Goal: Information Seeking & Learning: Learn about a topic

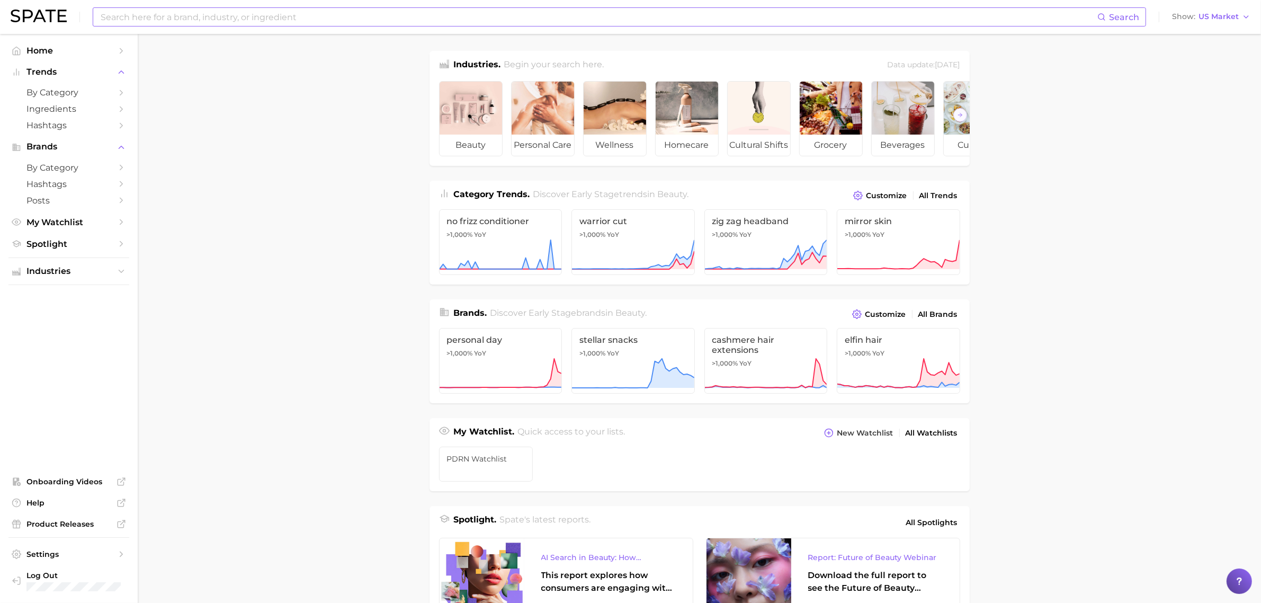
click at [179, 16] on input at bounding box center [599, 17] width 998 height 18
type input "longevity"
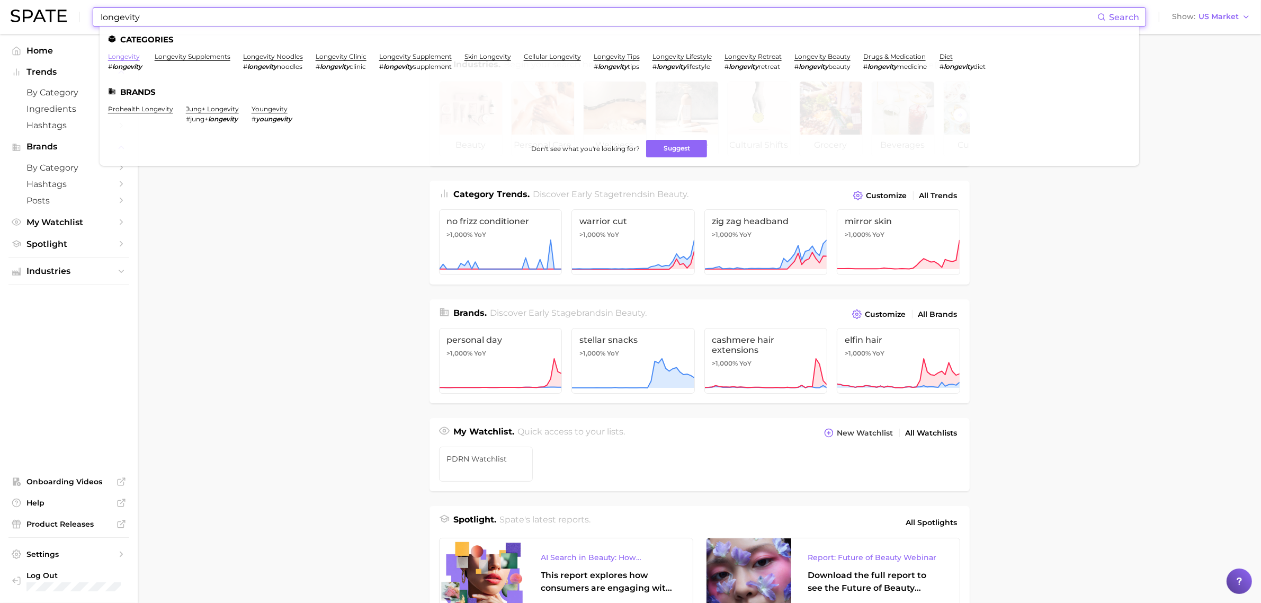
click at [131, 56] on link "longevity" at bounding box center [124, 56] width 32 height 8
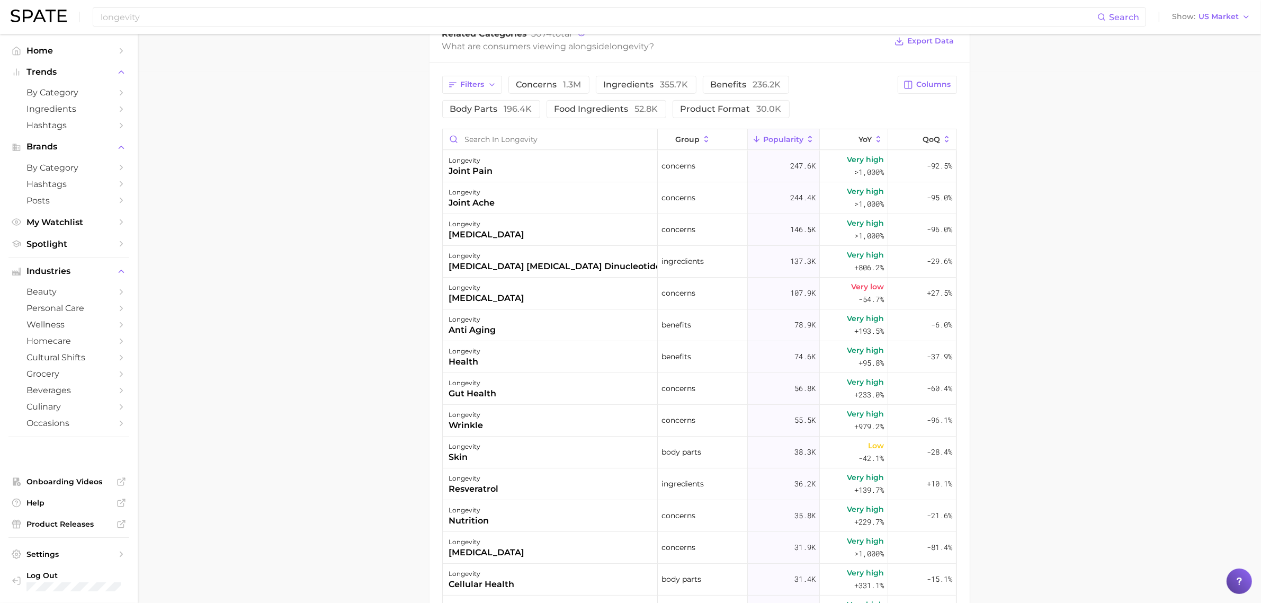
scroll to position [532, 0]
click at [488, 89] on icon "button" at bounding box center [492, 85] width 8 height 8
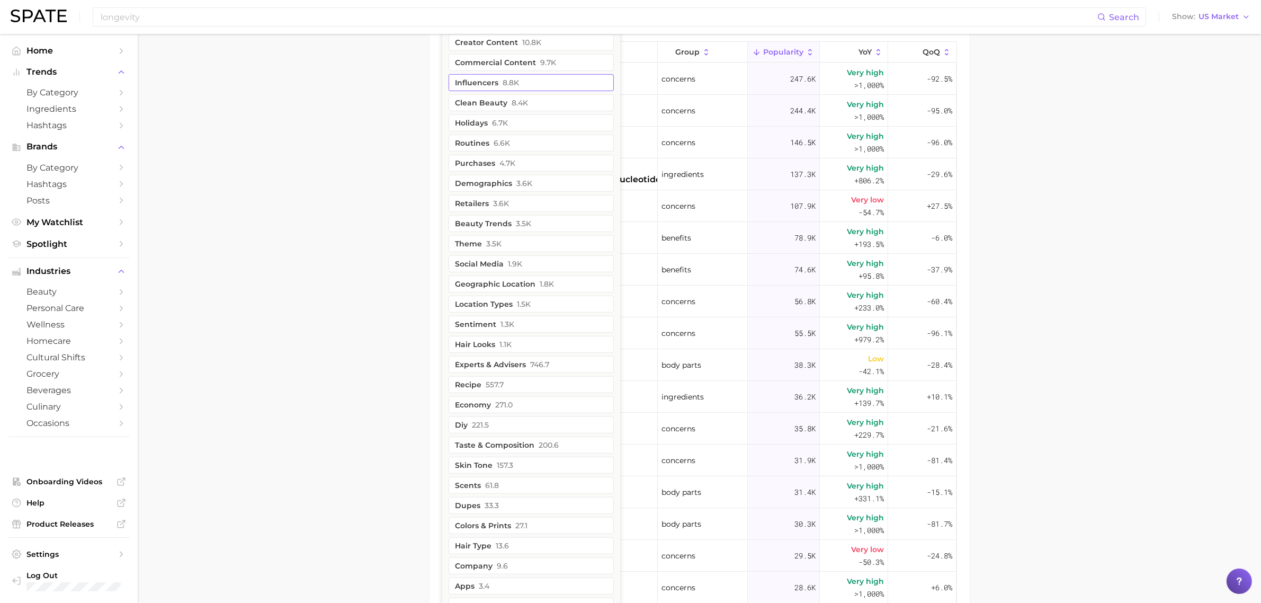
scroll to position [665, 0]
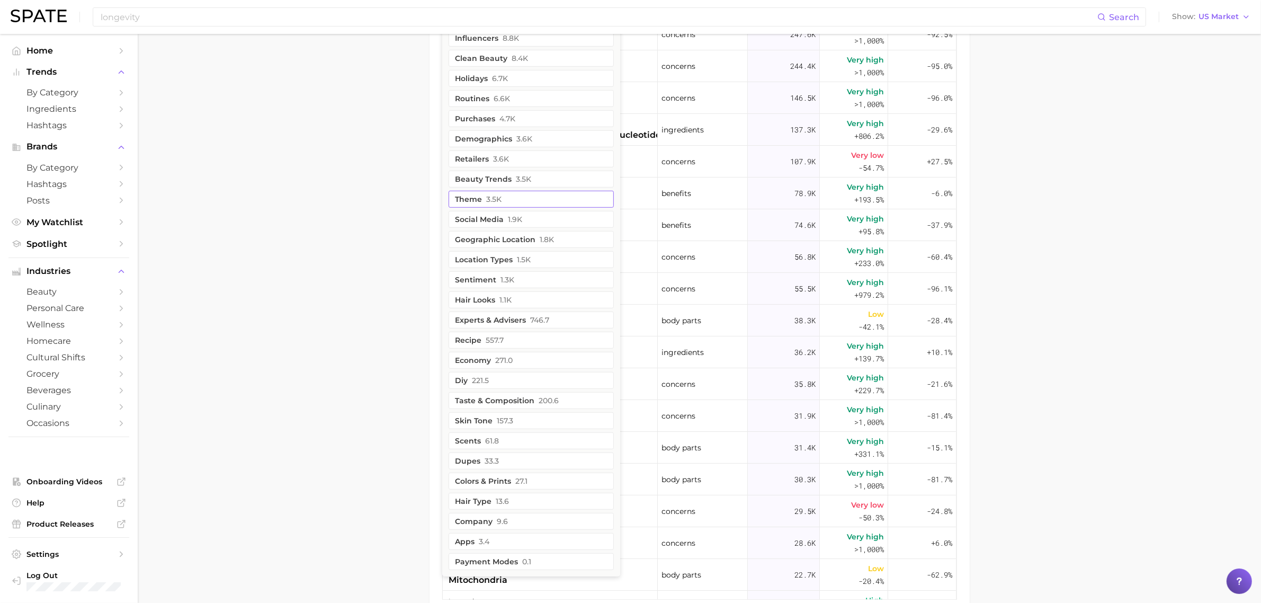
click at [510, 203] on button "theme 3.5k" at bounding box center [531, 199] width 165 height 17
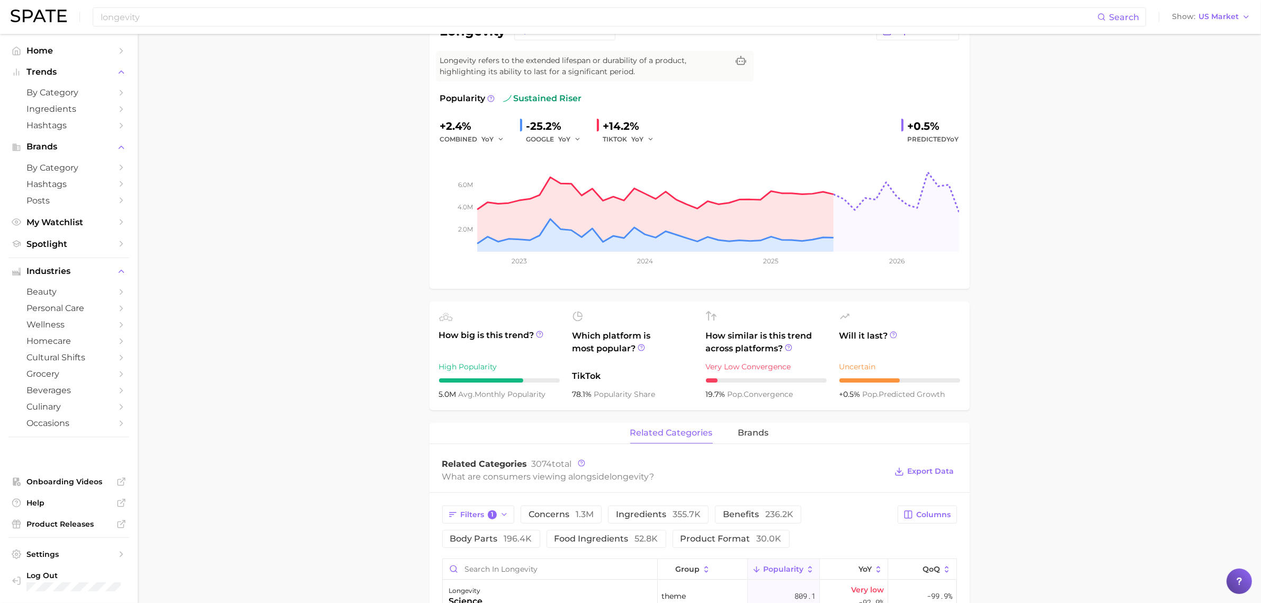
scroll to position [132, 0]
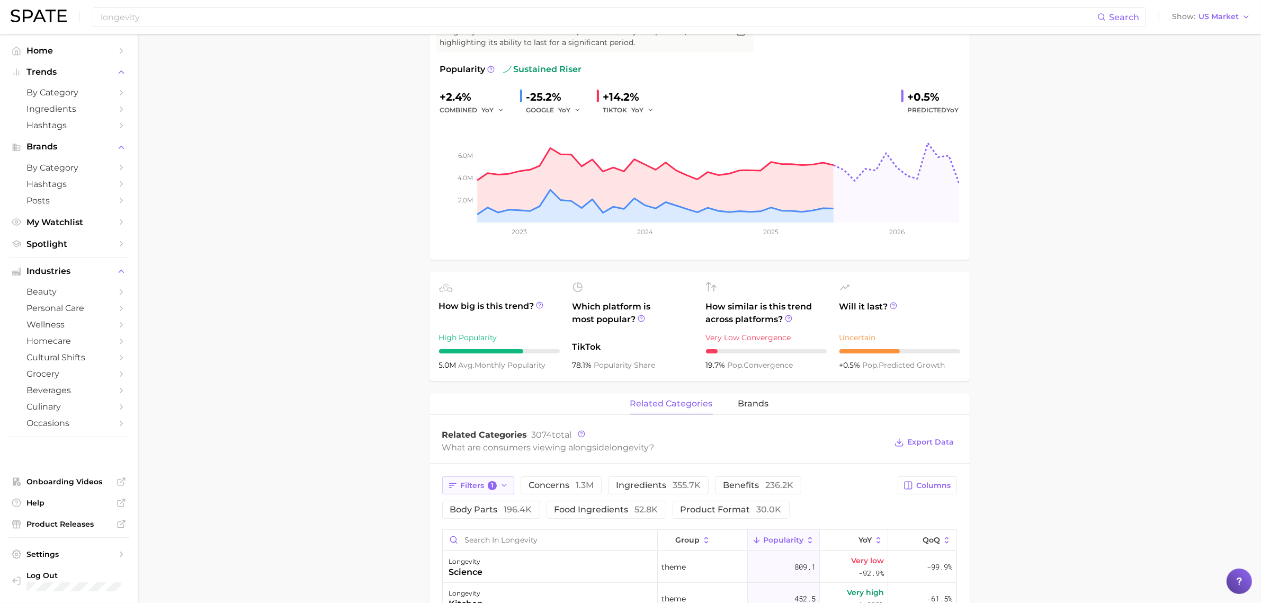
click at [478, 482] on span "Filters 1" at bounding box center [479, 486] width 37 height 10
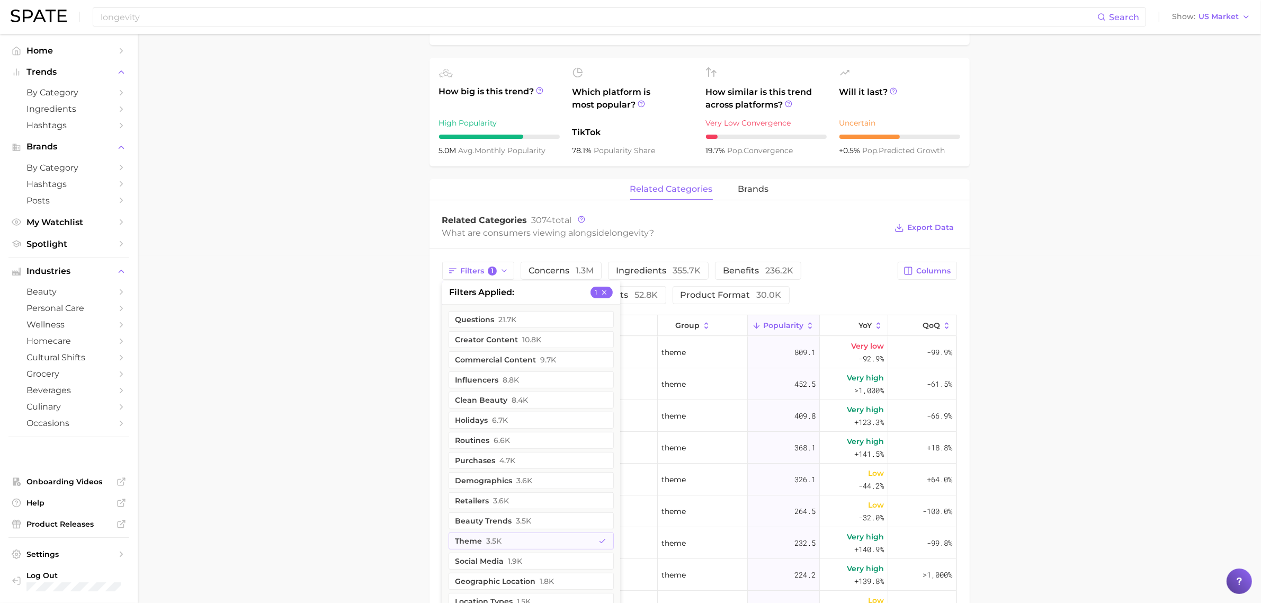
scroll to position [397, 0]
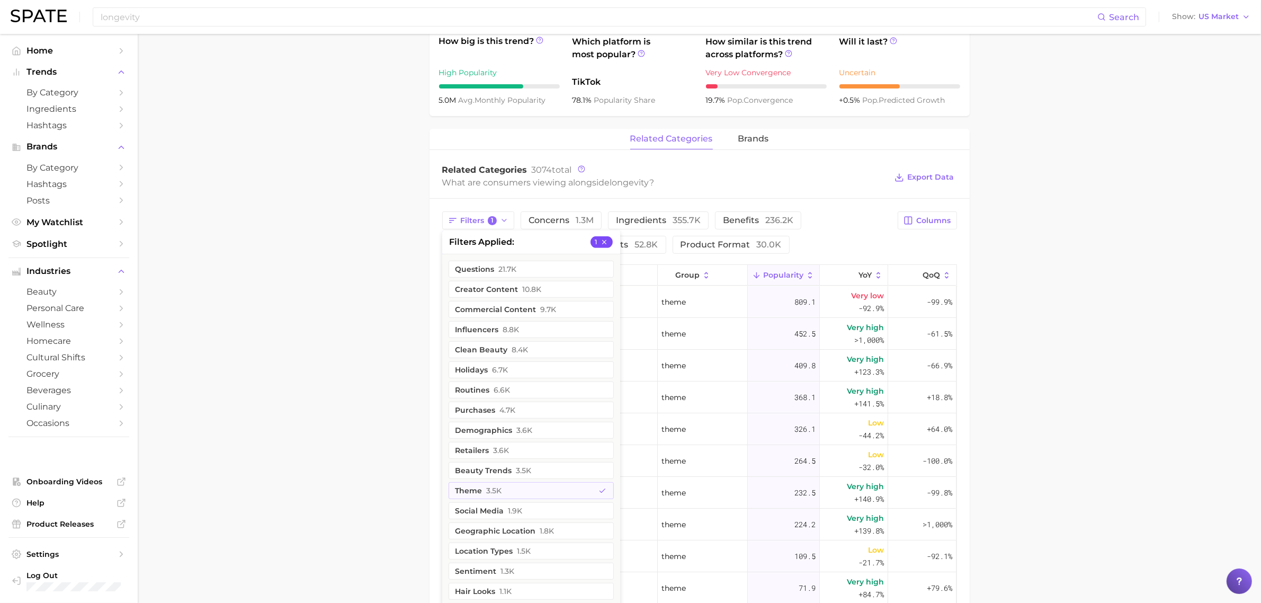
click at [605, 245] on icon "button" at bounding box center [604, 241] width 7 height 7
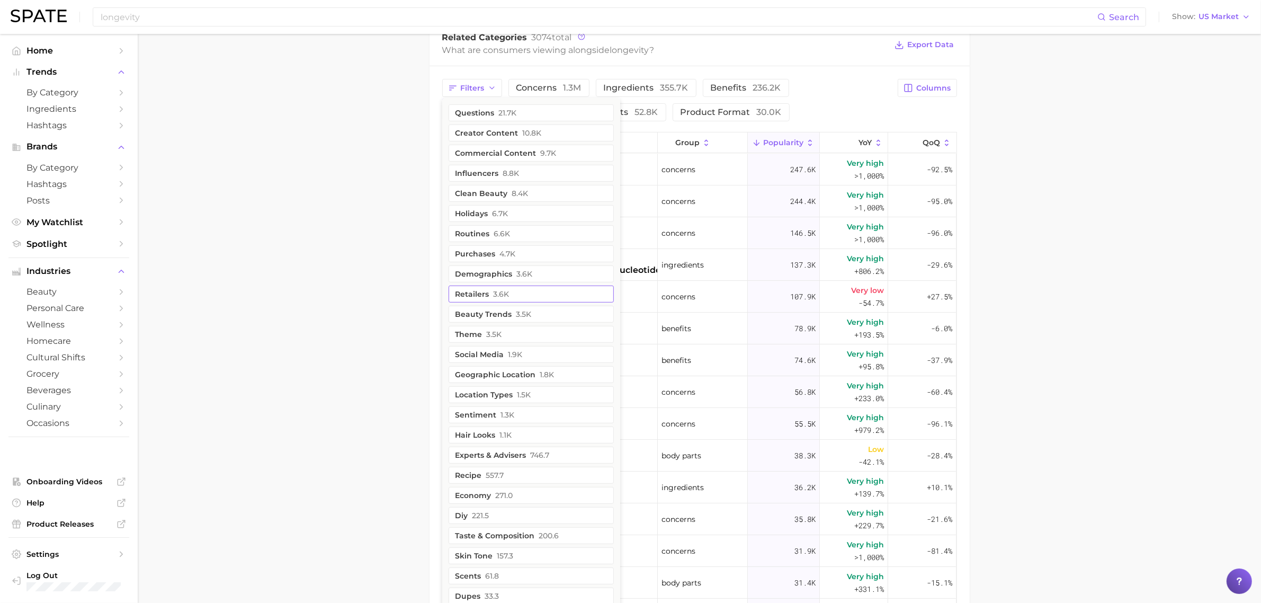
scroll to position [662, 0]
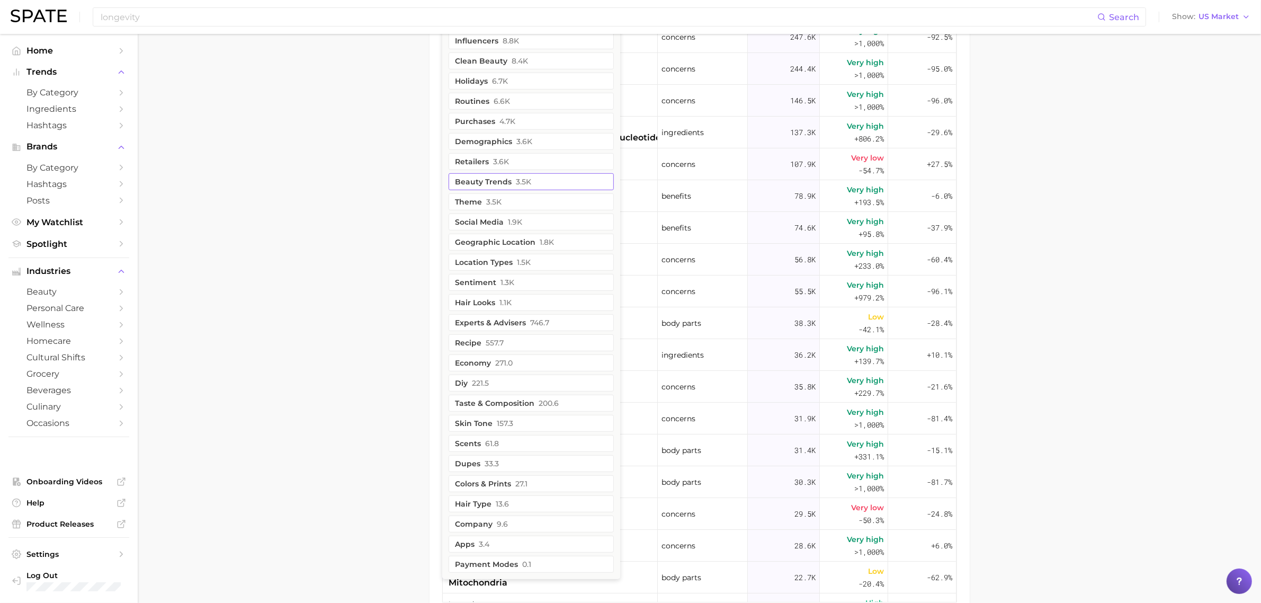
click at [520, 182] on span "3.5k" at bounding box center [523, 181] width 15 height 8
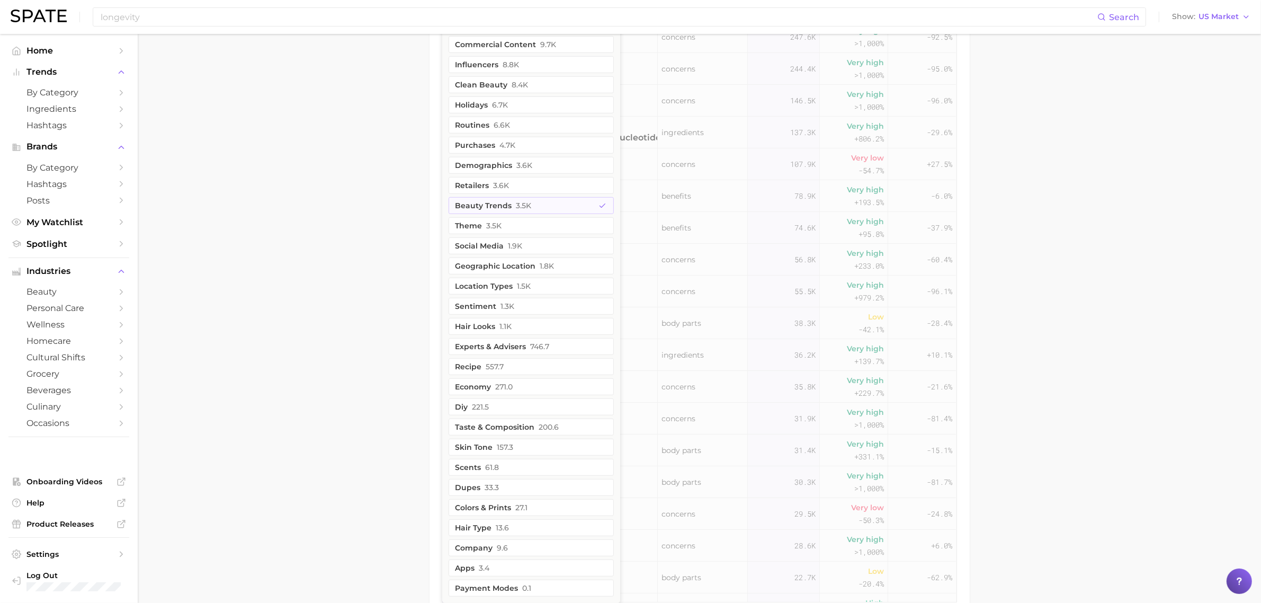
scroll to position [686, 0]
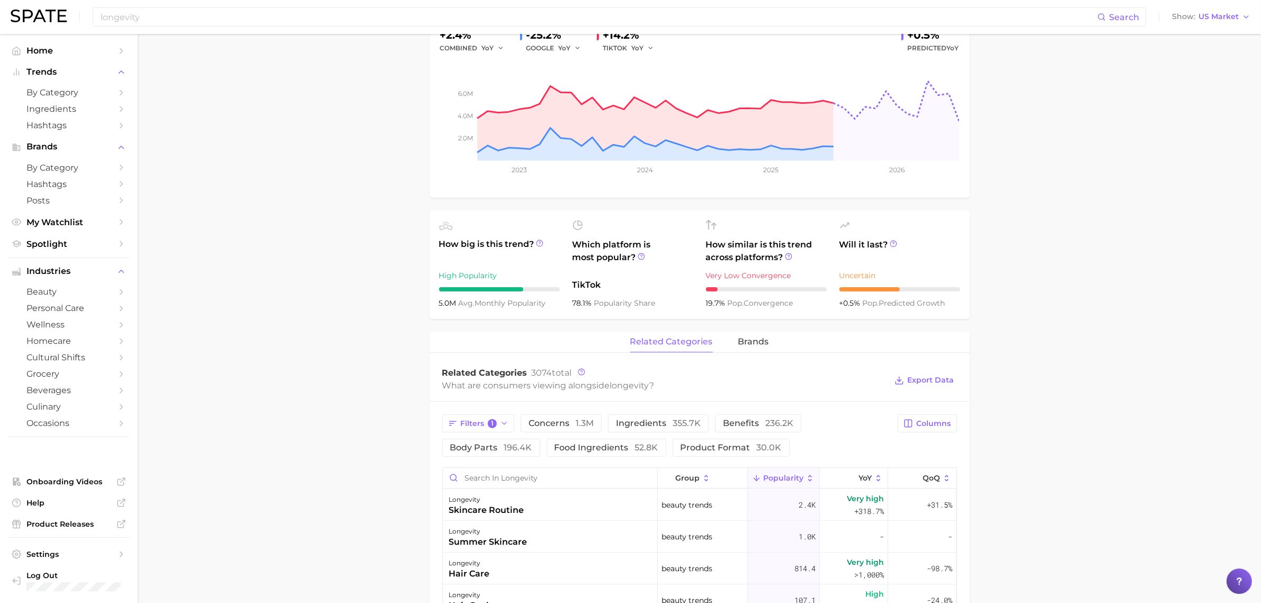
scroll to position [164, 0]
